Goal: Navigation & Orientation: Find specific page/section

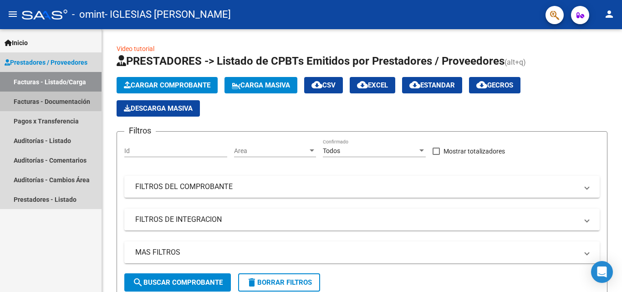
click at [48, 101] on link "Facturas - Documentación" at bounding box center [51, 102] width 102 height 20
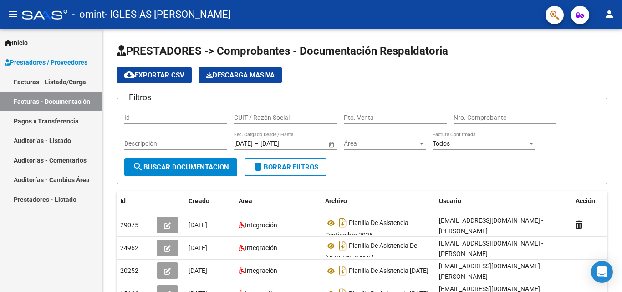
click at [55, 79] on link "Facturas - Listado/Carga" at bounding box center [51, 82] width 102 height 20
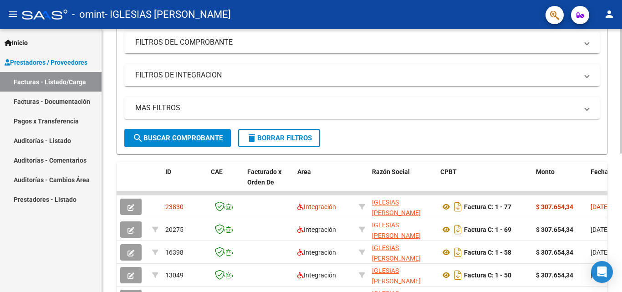
scroll to position [173, 0]
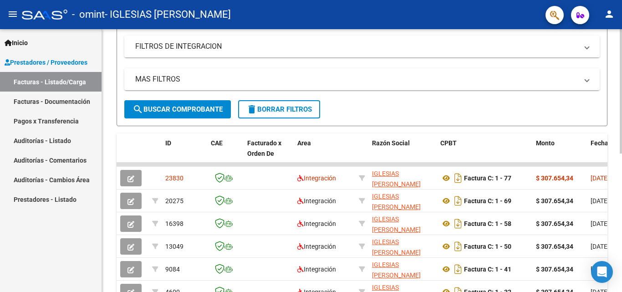
click at [610, 122] on div "Video tutorial PRESTADORES -> Listado de CPBTs Emitidos por Prestadores / Prove…" at bounding box center [363, 130] width 522 height 548
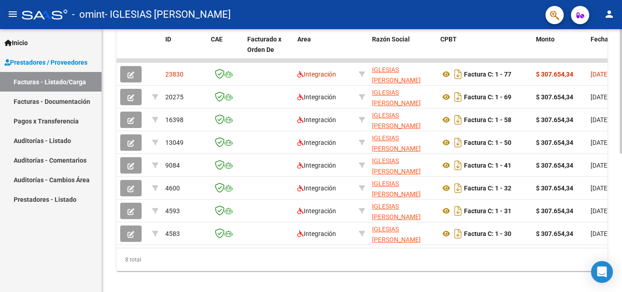
scroll to position [292, 0]
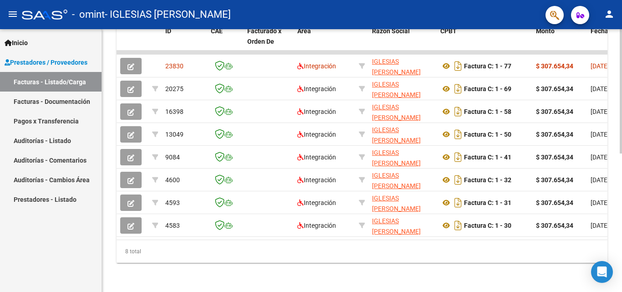
click at [620, 234] on div at bounding box center [621, 230] width 2 height 124
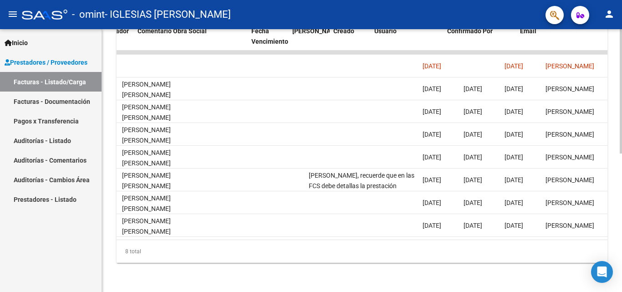
scroll to position [0, 1429]
